Goal: Find specific page/section: Find specific page/section

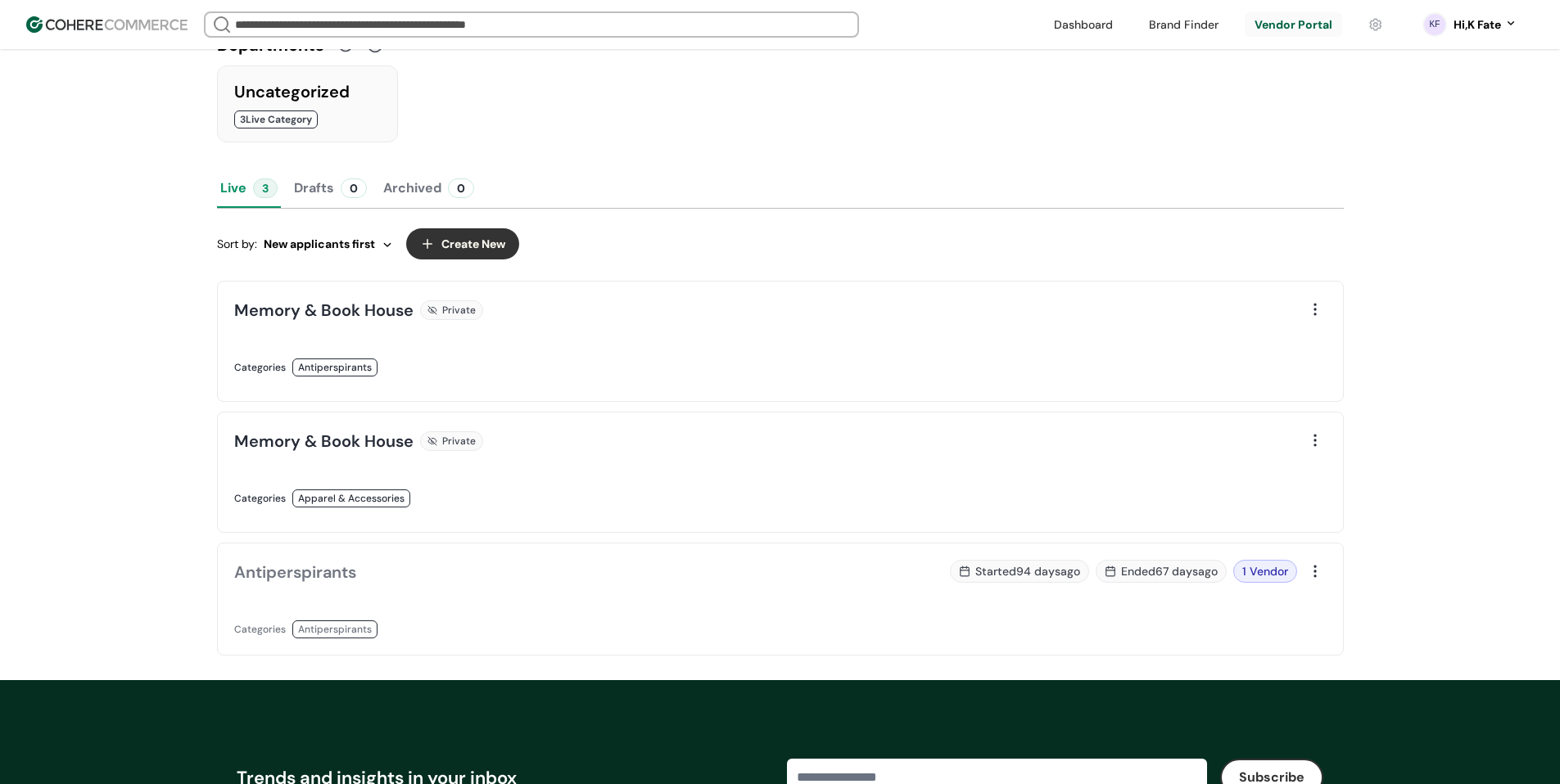
scroll to position [409, 0]
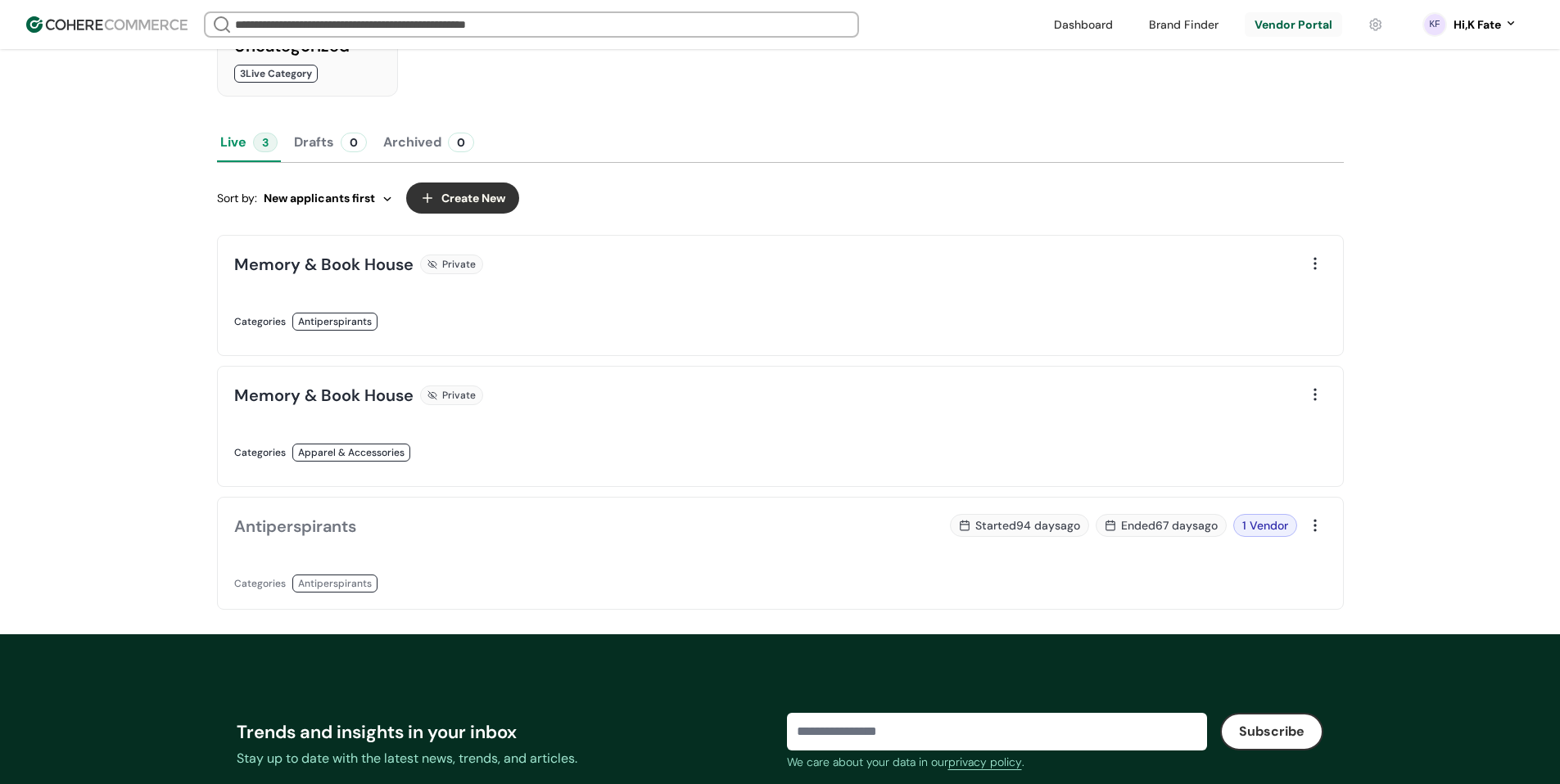
click at [720, 339] on link at bounding box center [502, 339] width 536 height 0
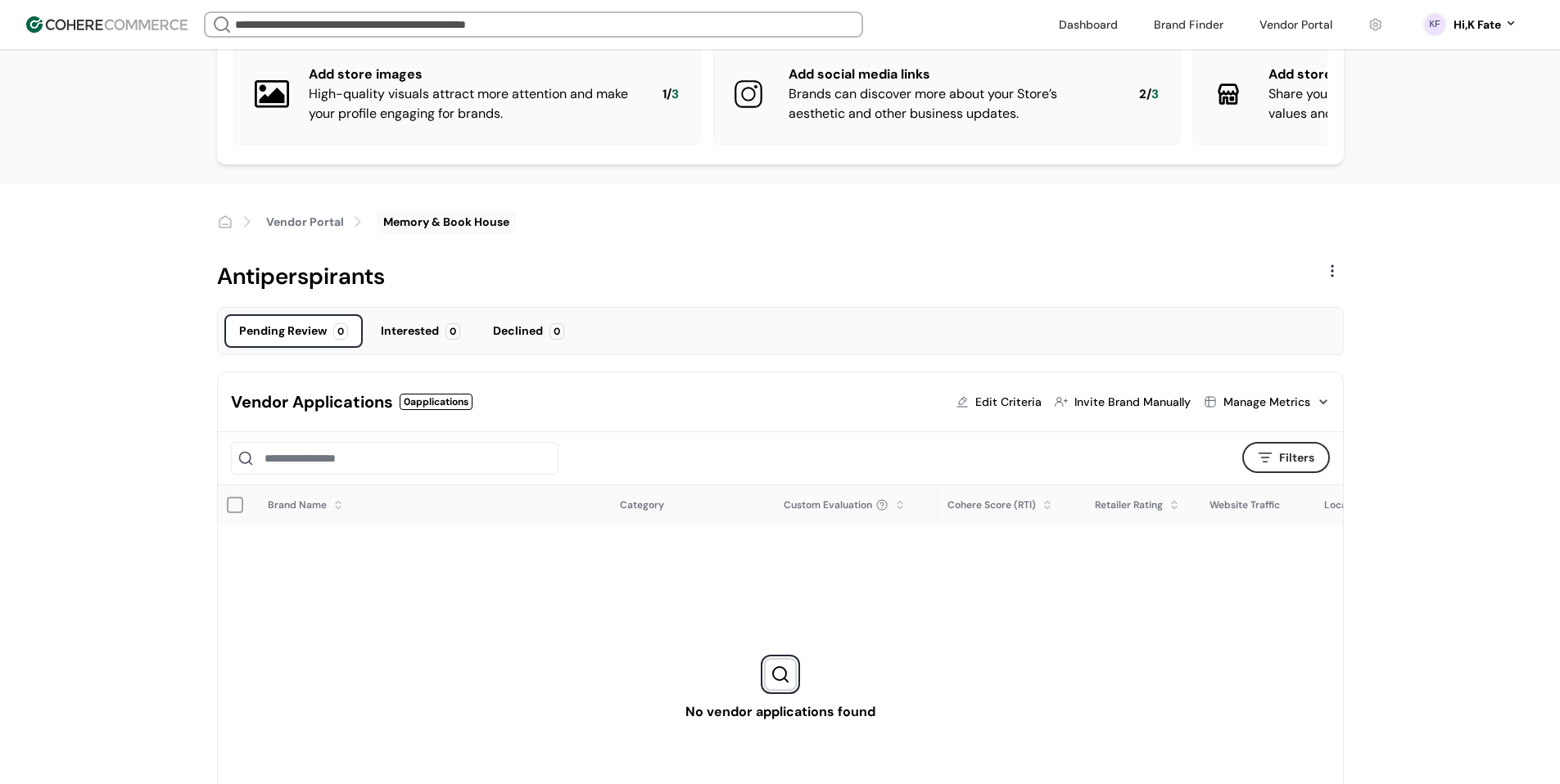
scroll to position [82, 0]
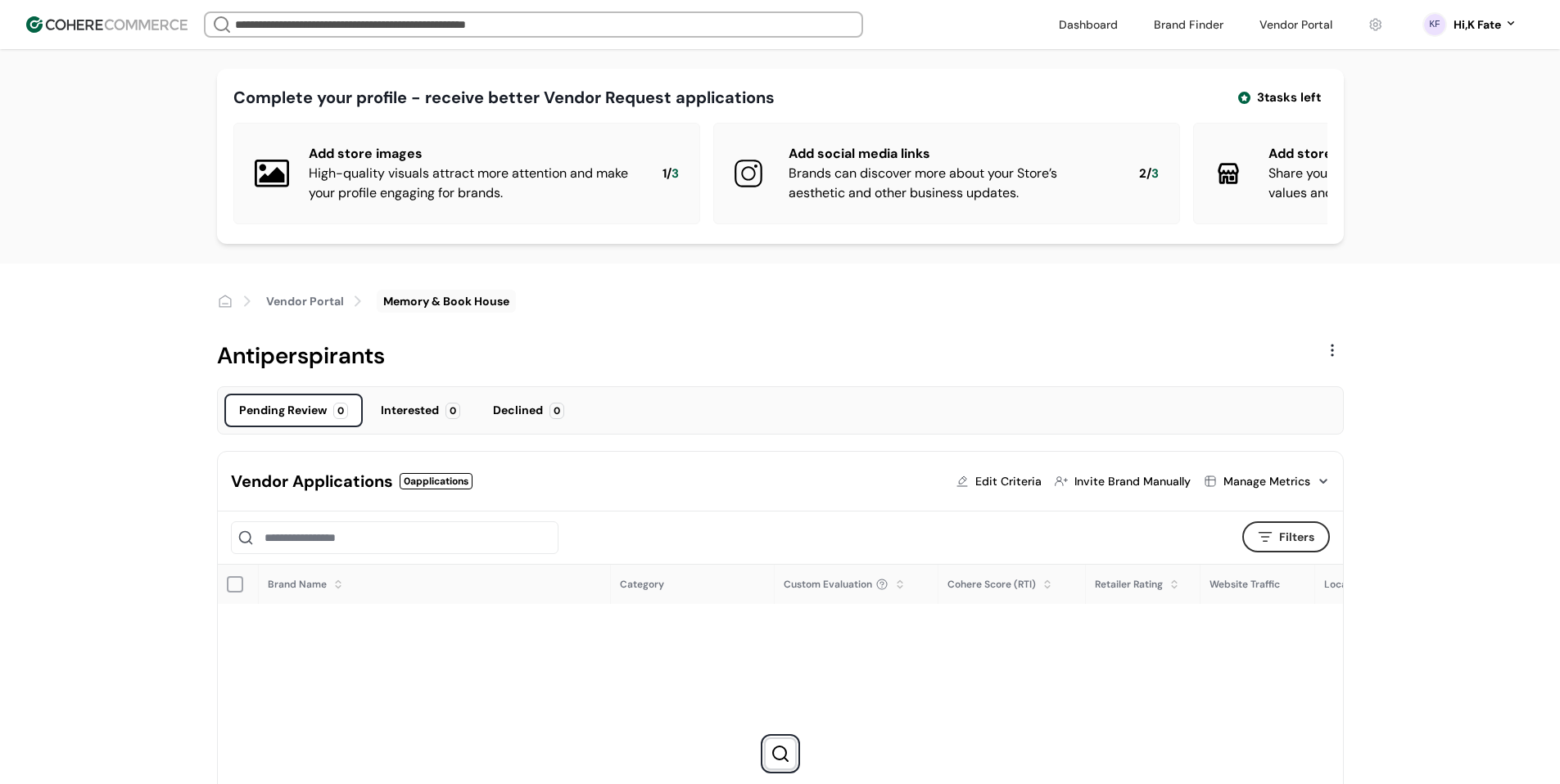
scroll to position [82, 0]
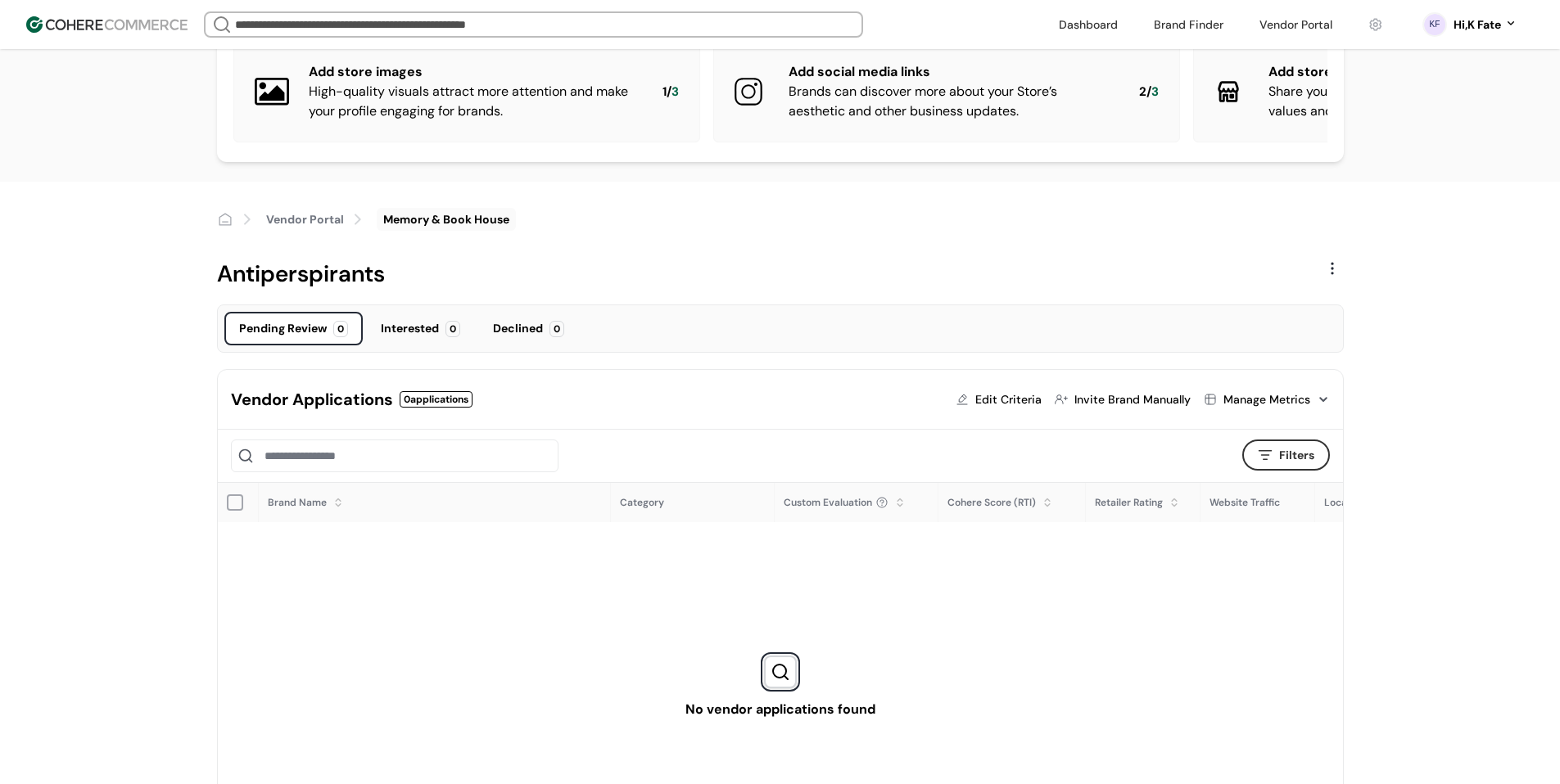
click at [1289, 28] on link at bounding box center [1296, 24] width 93 height 24
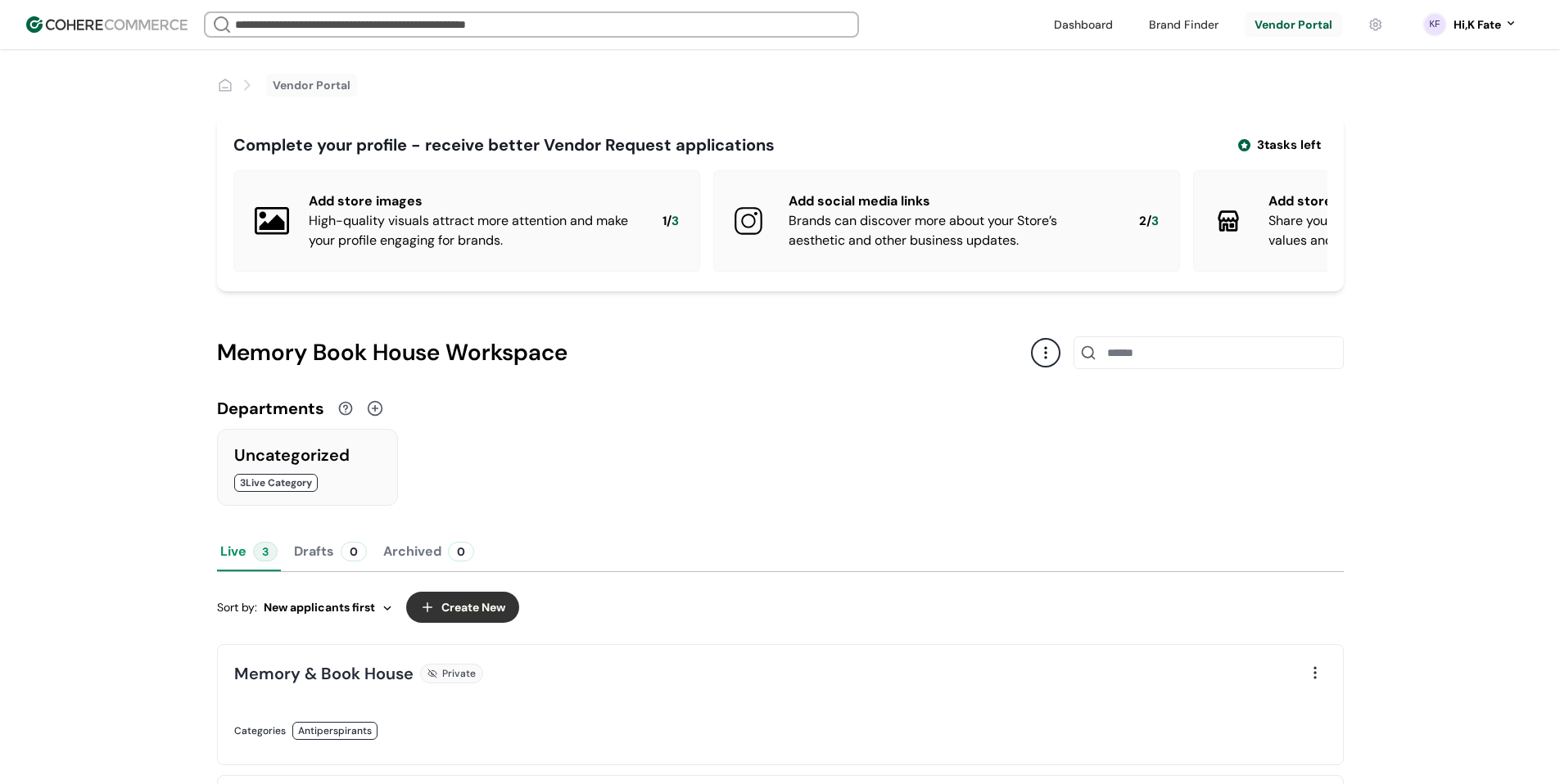
scroll to position [245, 0]
